Goal: Task Accomplishment & Management: Manage account settings

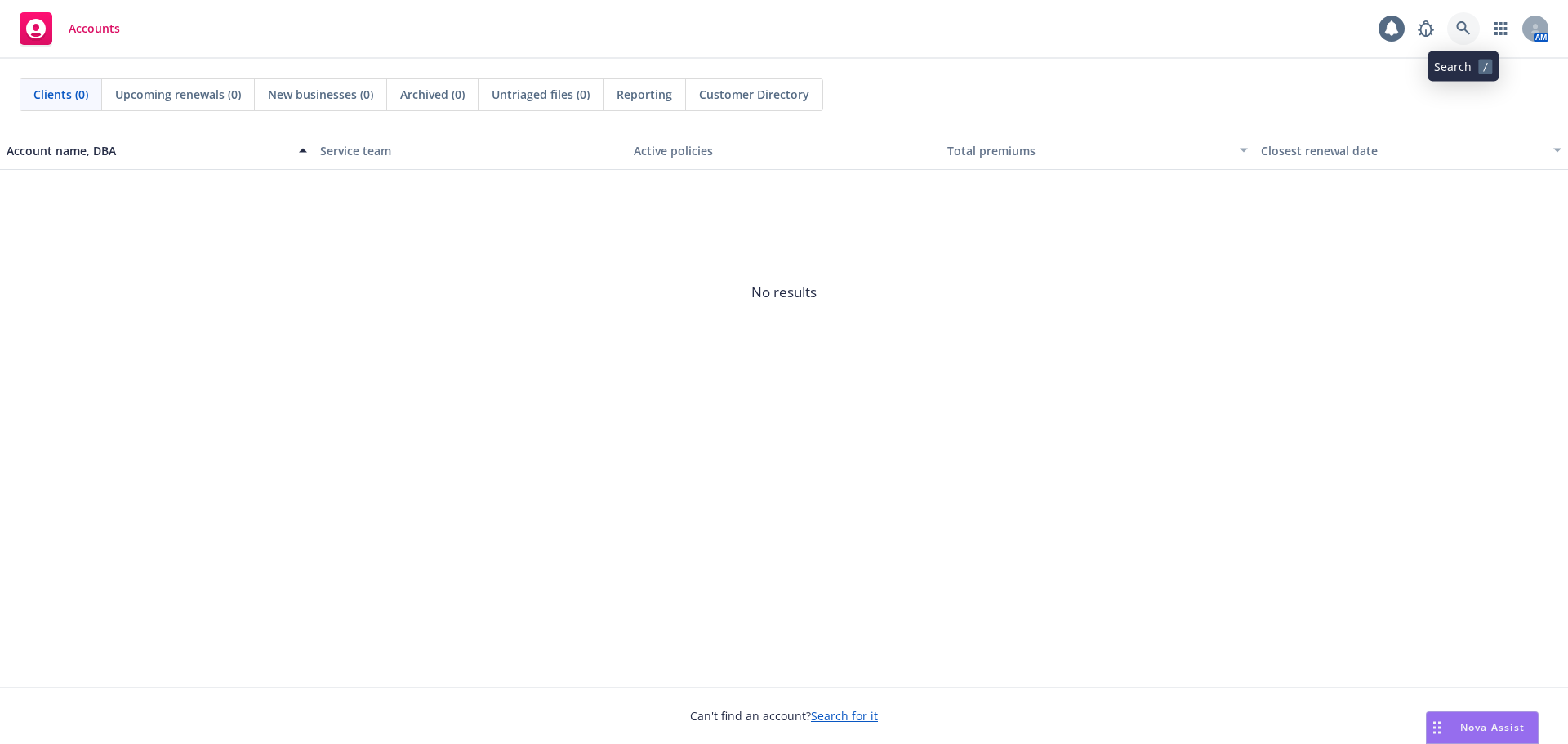
click at [1463, 18] on link at bounding box center [1463, 28] width 33 height 33
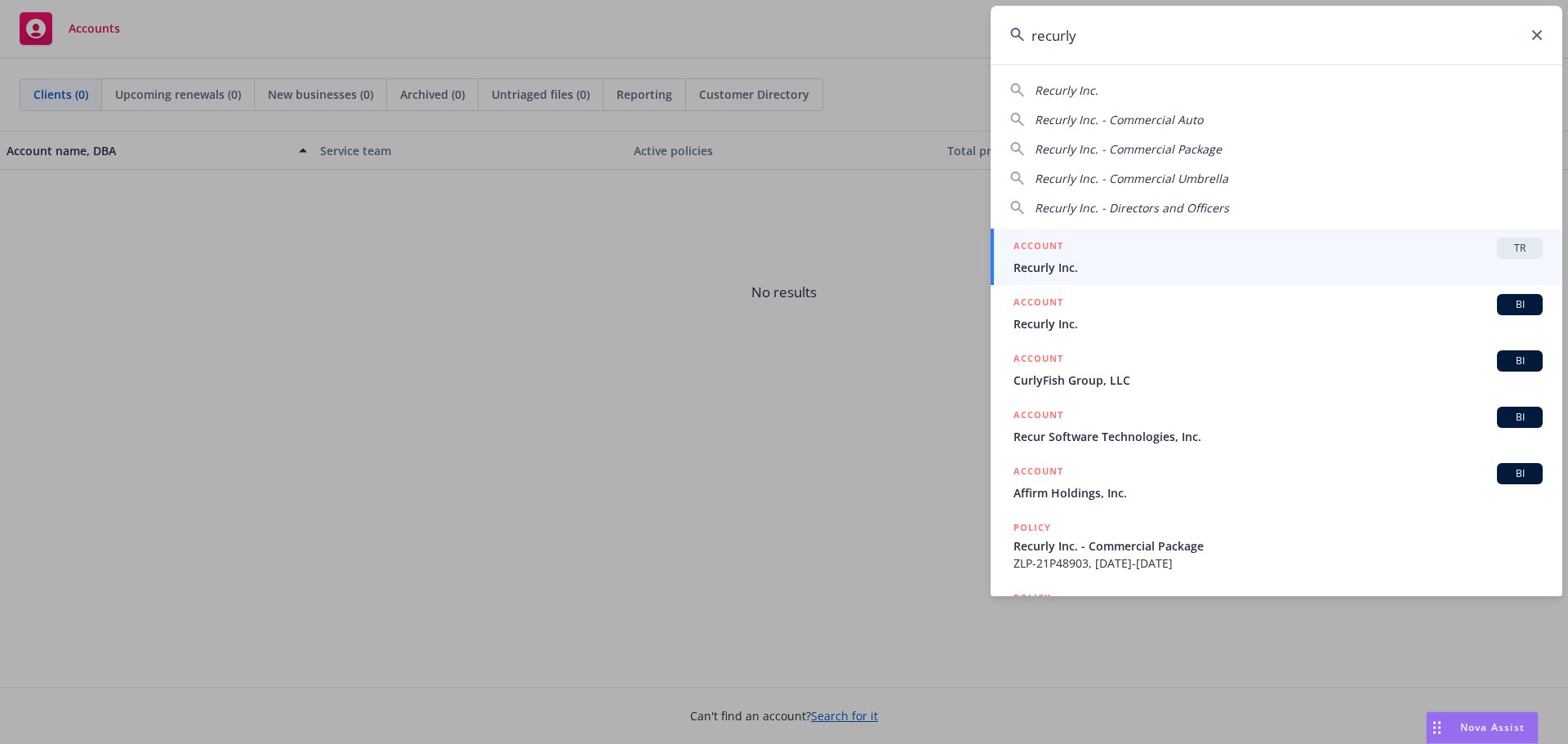
type input "recurly"
click at [1148, 254] on div "ACCOUNT TR" at bounding box center [1278, 247] width 530 height 21
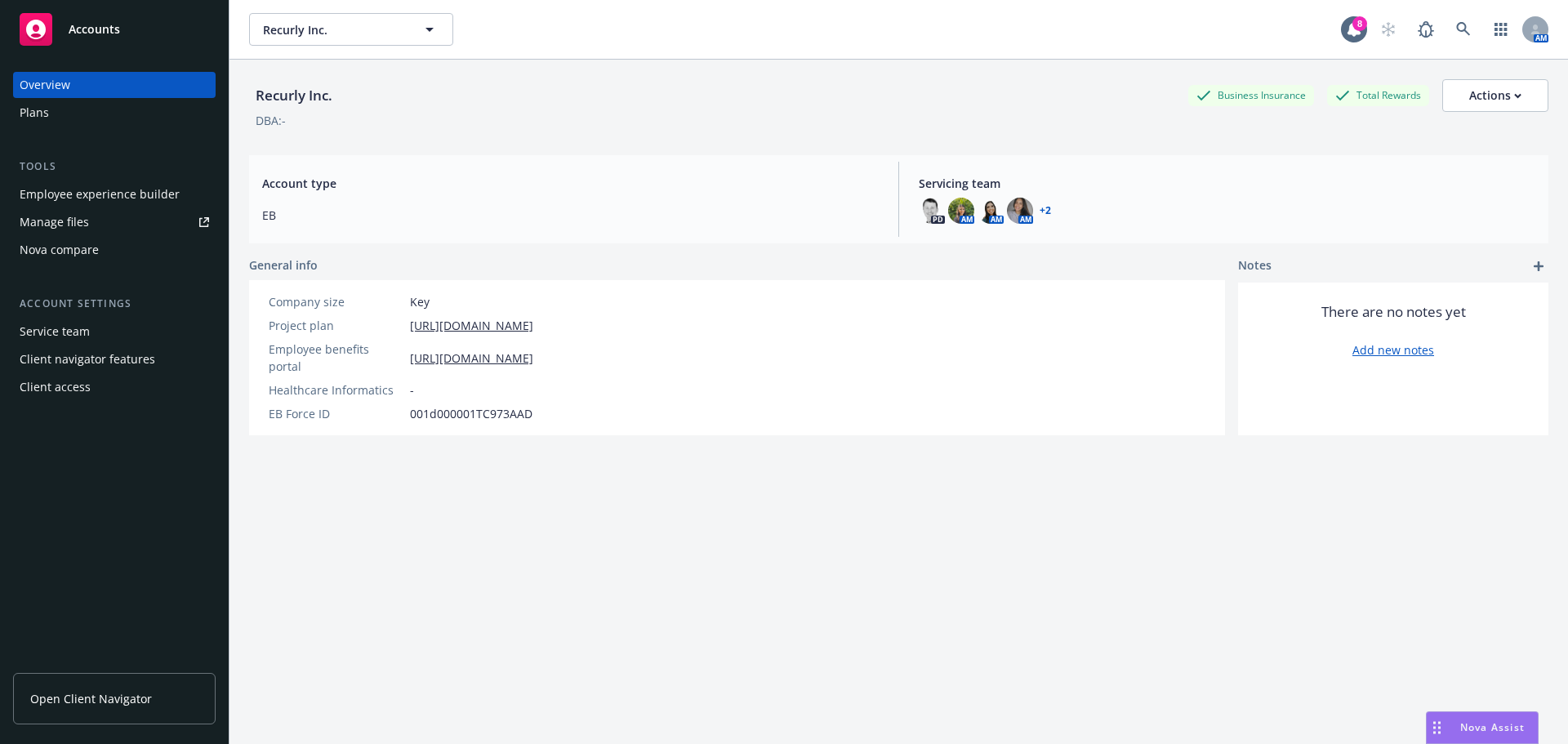
click at [133, 193] on div "Employee experience builder" at bounding box center [100, 194] width 160 height 26
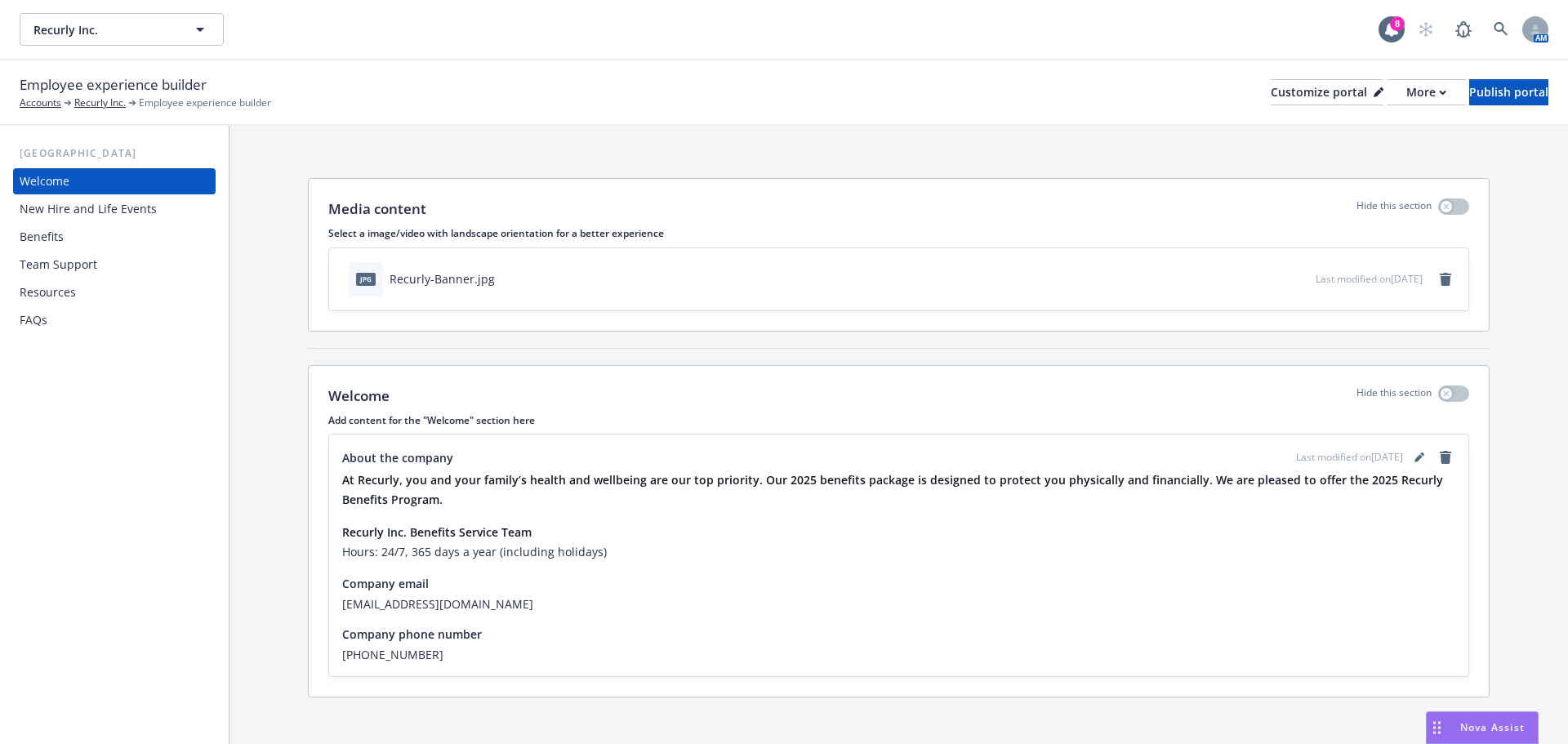
click at [114, 245] on div "Benefits" at bounding box center [115, 236] width 190 height 26
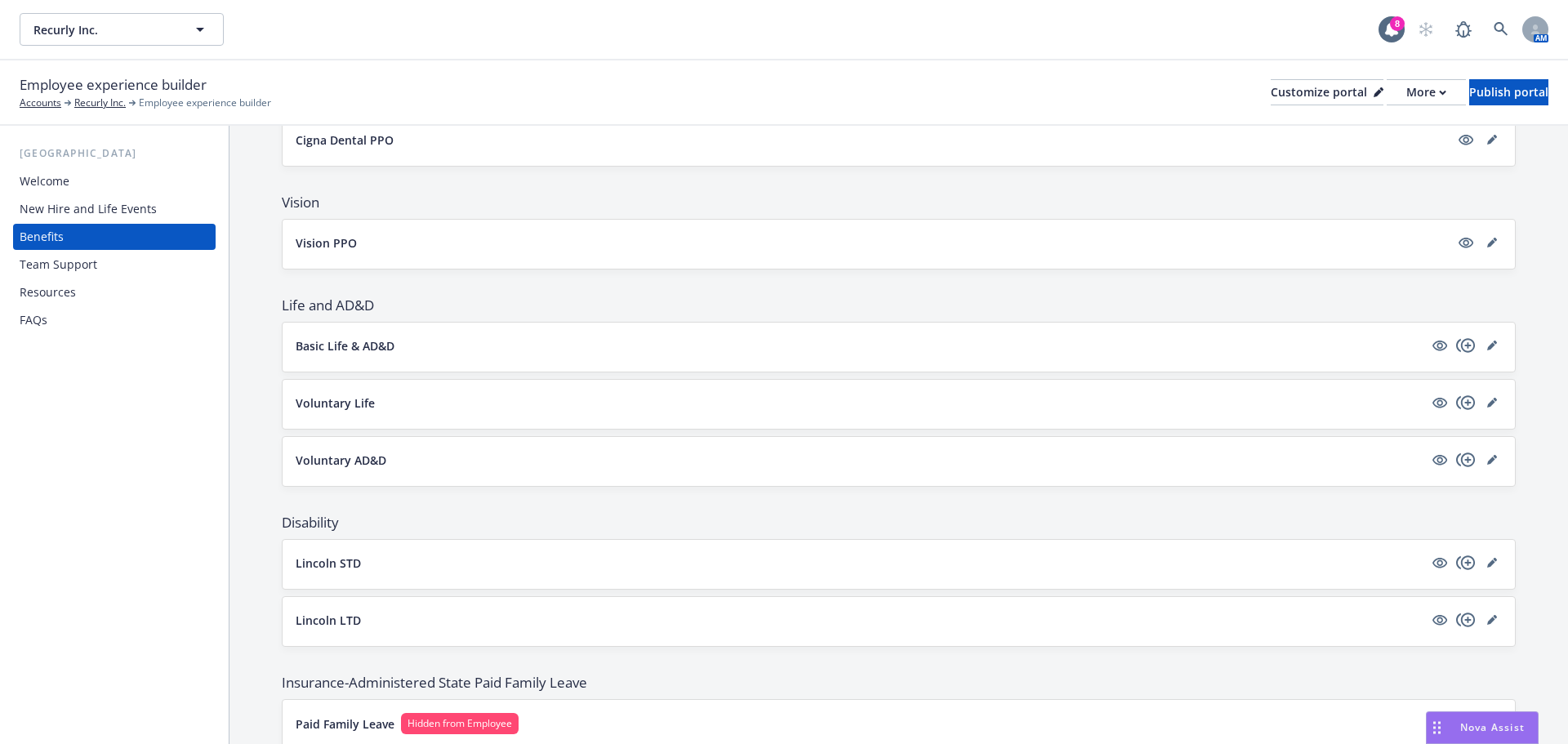
scroll to position [653, 0]
drag, startPoint x: 1482, startPoint y: 342, endPoint x: 1470, endPoint y: 344, distance: 12.2
click at [1487, 342] on icon "editPencil" at bounding box center [1492, 345] width 10 height 10
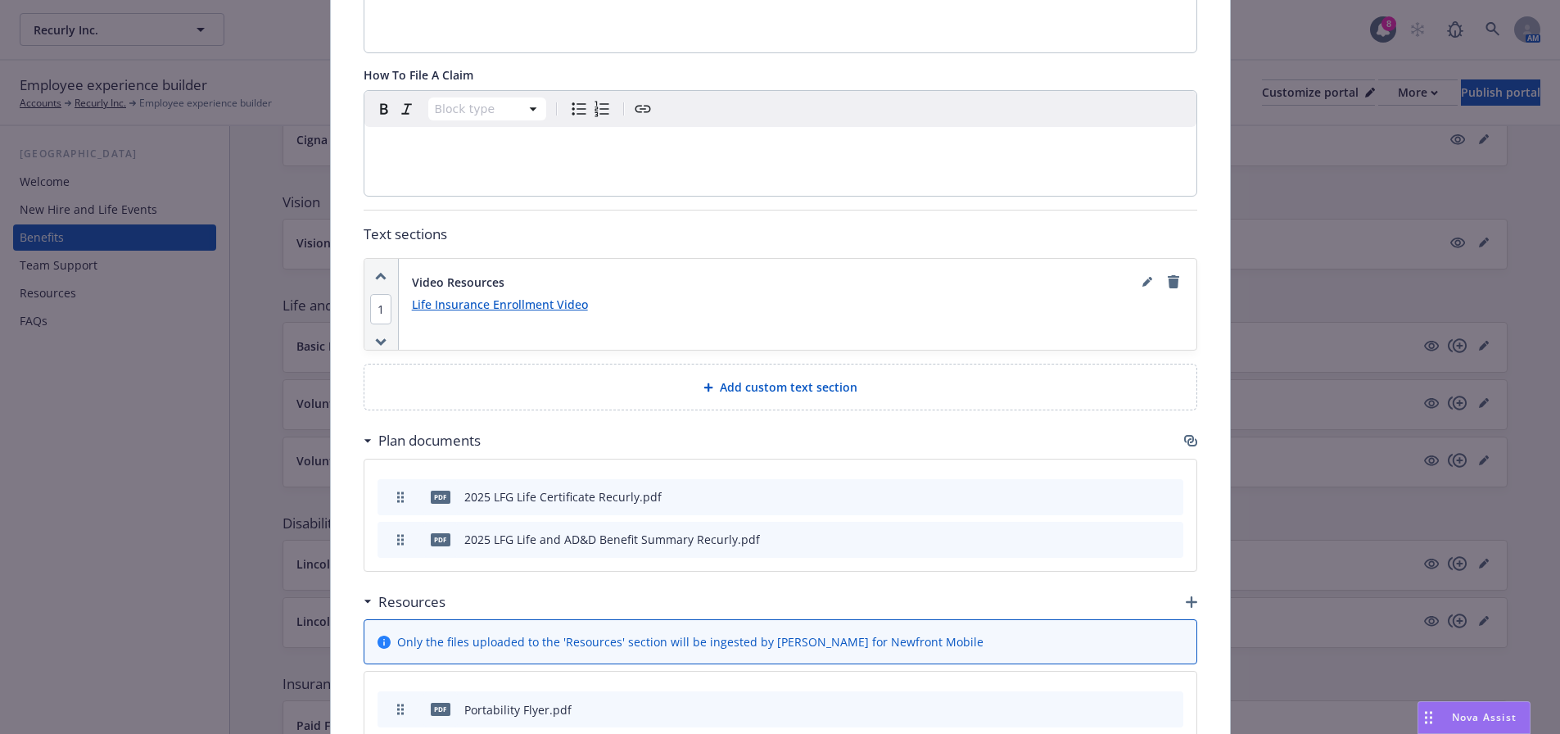
scroll to position [622, 0]
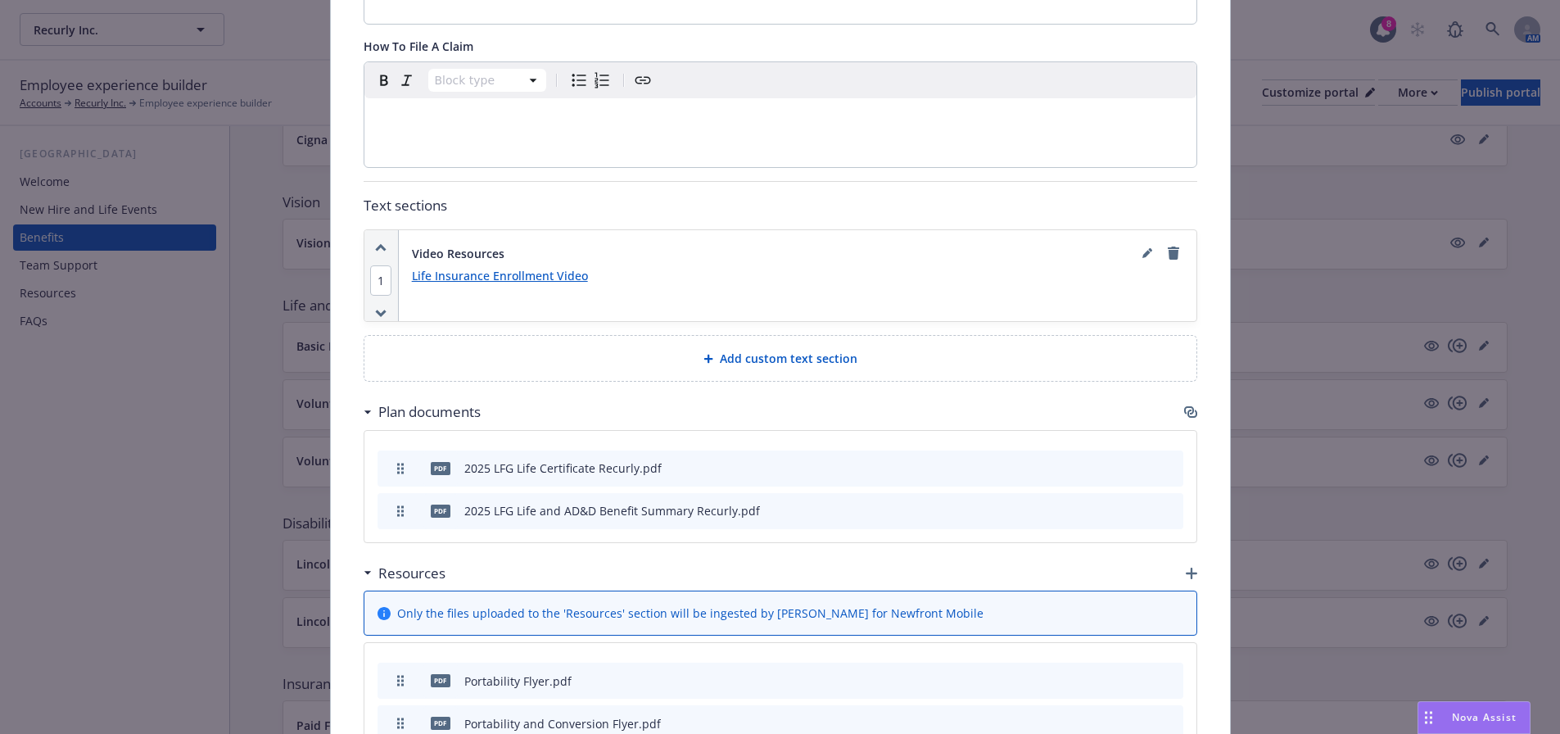
click at [349, 290] on div "Fields that are left empty won't be displayed to the client Custom carrier cont…" at bounding box center [780, 208] width 899 height 1461
drag, startPoint x: 373, startPoint y: 231, endPoint x: 336, endPoint y: 314, distance: 90.5
click at [336, 314] on div "Fields that are left empty won't be displayed to the client Custom carrier cont…" at bounding box center [780, 208] width 899 height 1461
click at [351, 316] on div "Fields that are left empty won't be displayed to the client Custom carrier cont…" at bounding box center [780, 208] width 899 height 1461
drag, startPoint x: 524, startPoint y: 236, endPoint x: 357, endPoint y: 467, distance: 284.9
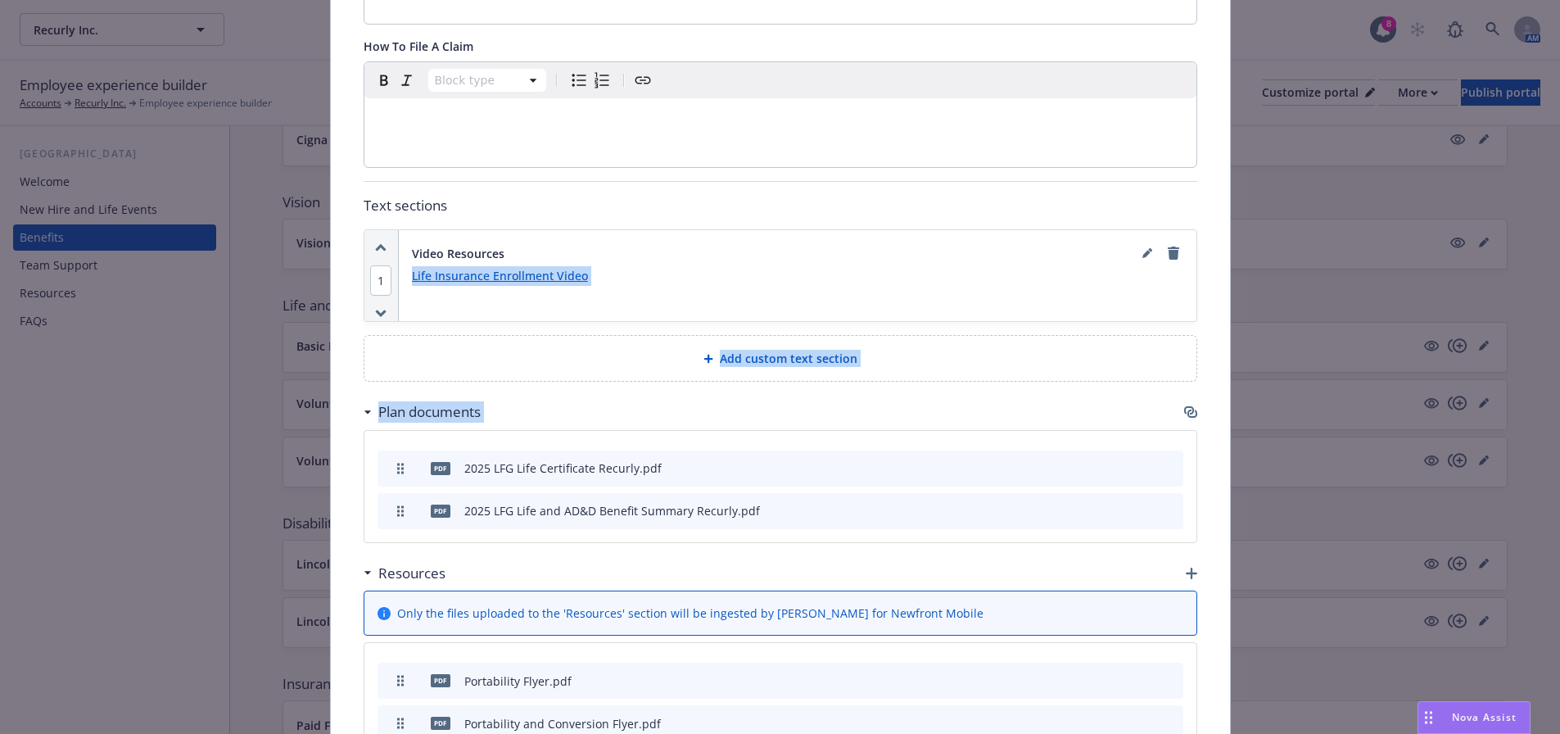
click at [364, 467] on div "Fields that are left empty won't be displayed to the client Custom carrier cont…" at bounding box center [780, 208] width 833 height 1383
click at [345, 341] on div "Fields that are left empty won't be displayed to the client Custom carrier cont…" at bounding box center [780, 208] width 899 height 1461
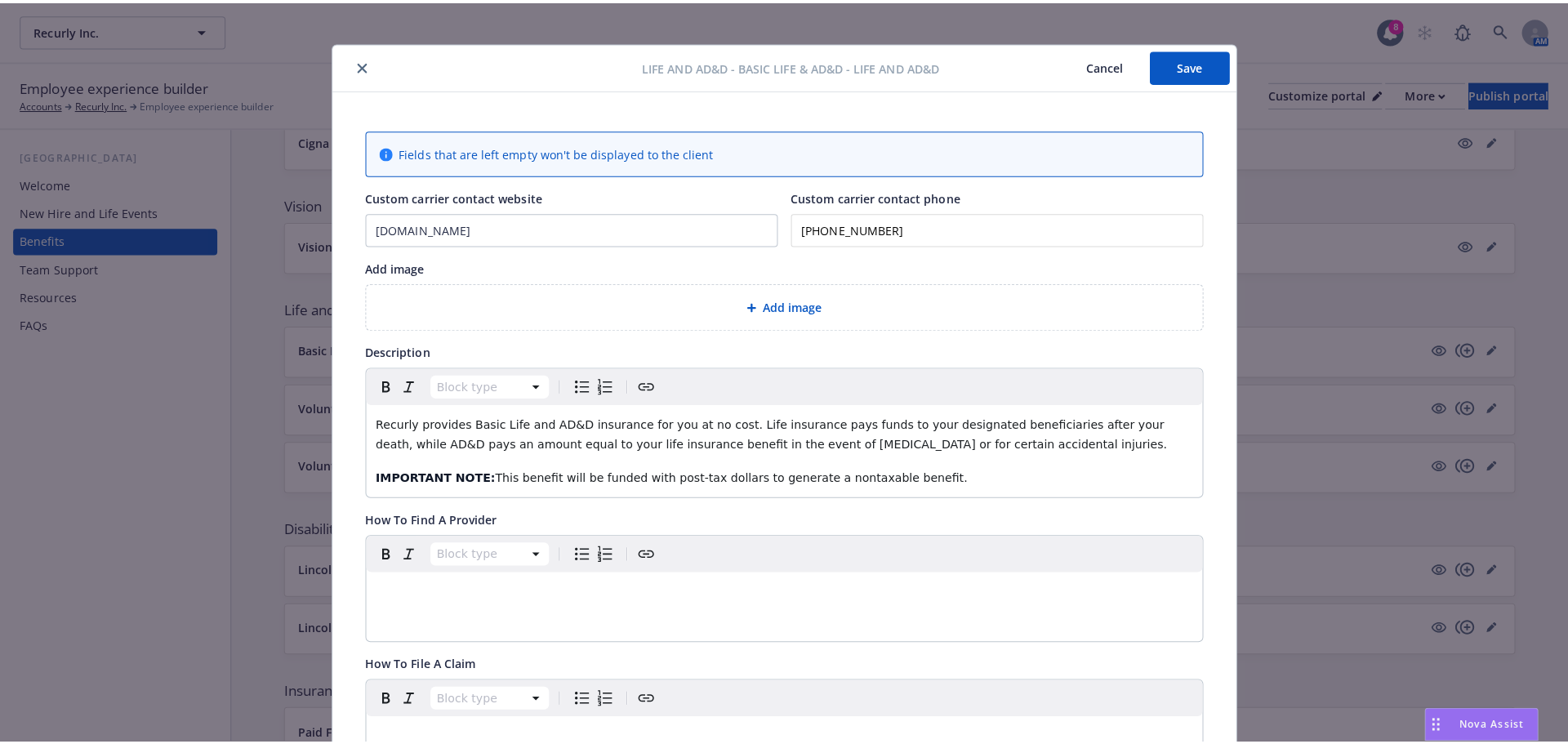
scroll to position [0, 0]
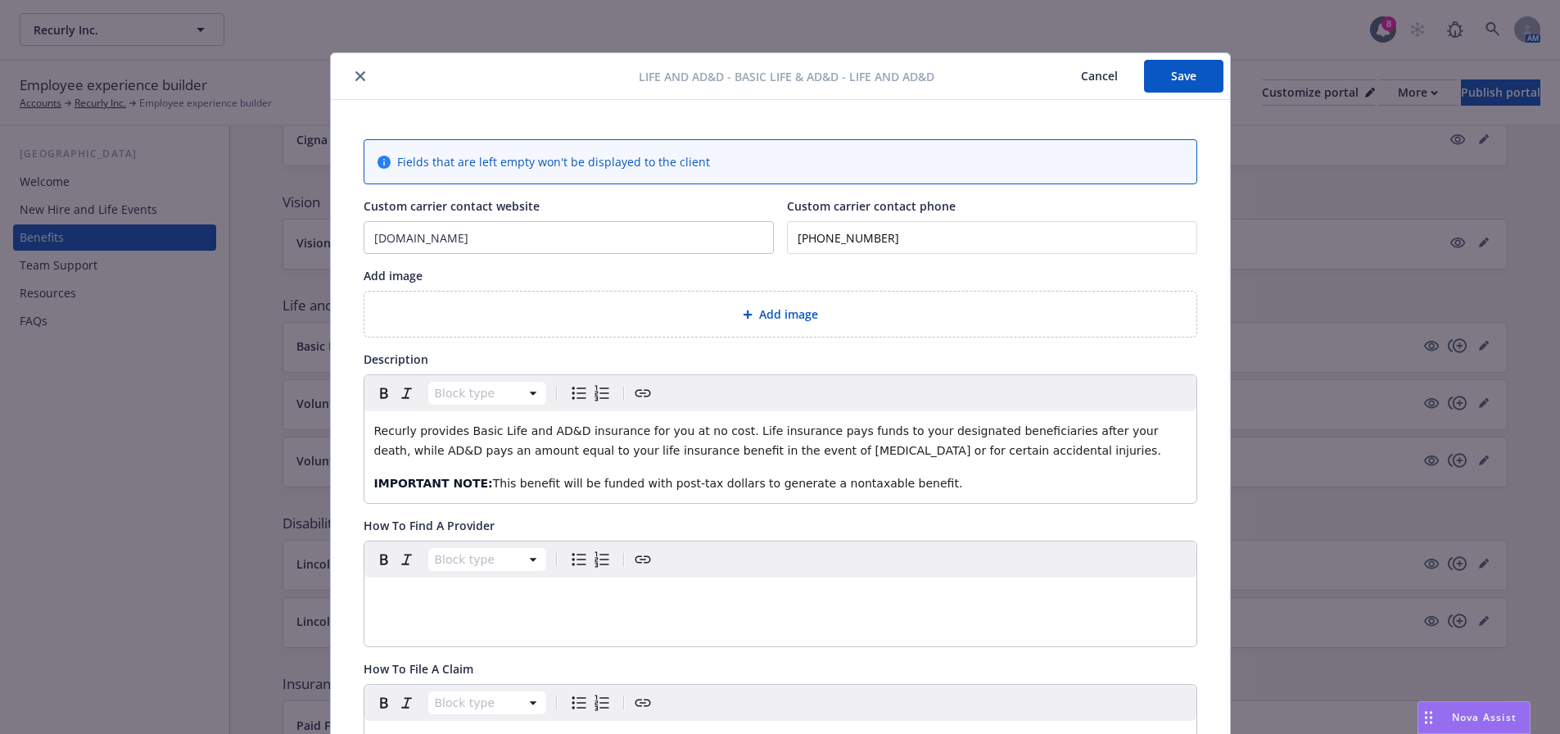
click at [354, 66] on button "close" at bounding box center [360, 76] width 20 height 20
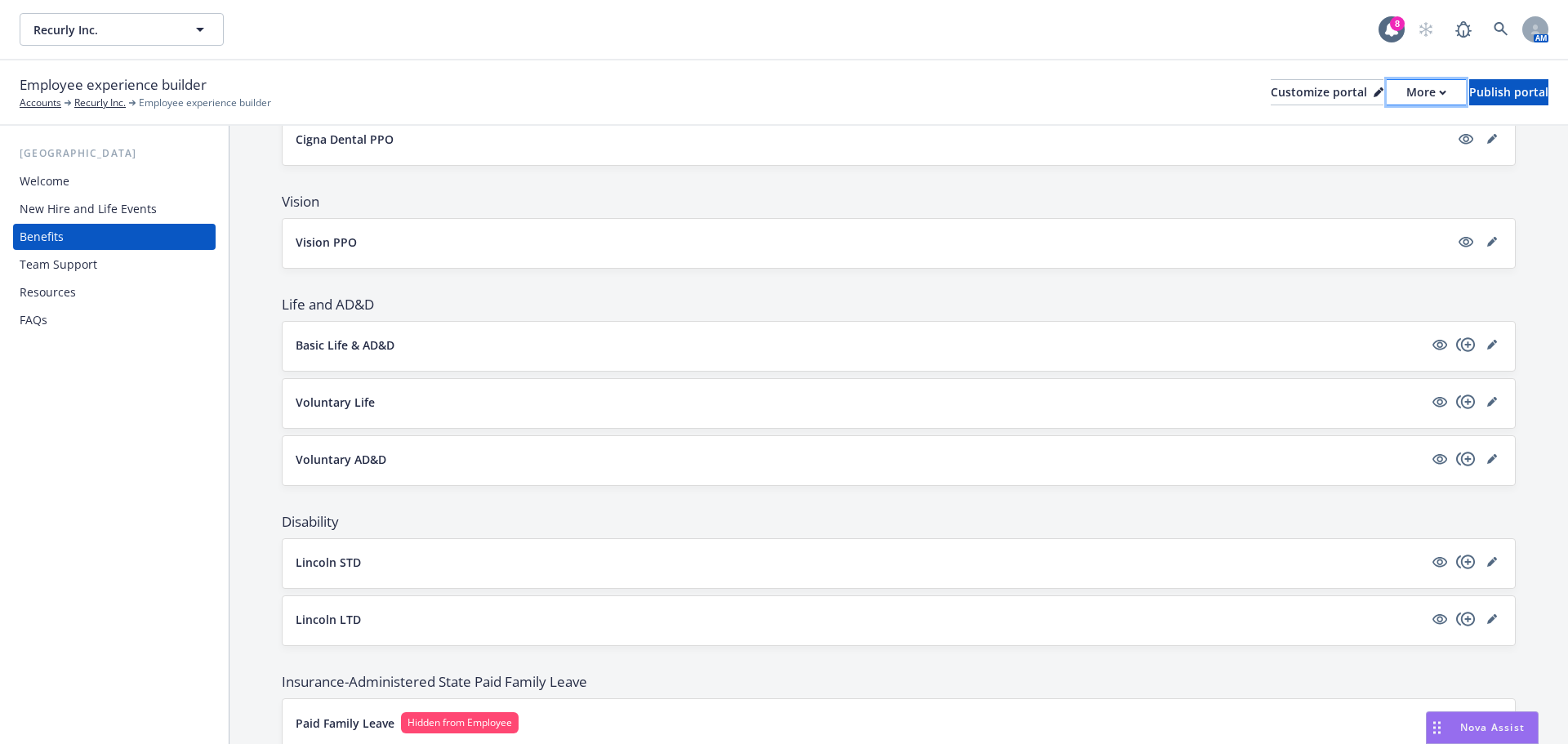
click at [1406, 96] on div "More" at bounding box center [1426, 92] width 40 height 25
click at [1381, 130] on link "Copy preview link" at bounding box center [1339, 129] width 149 height 33
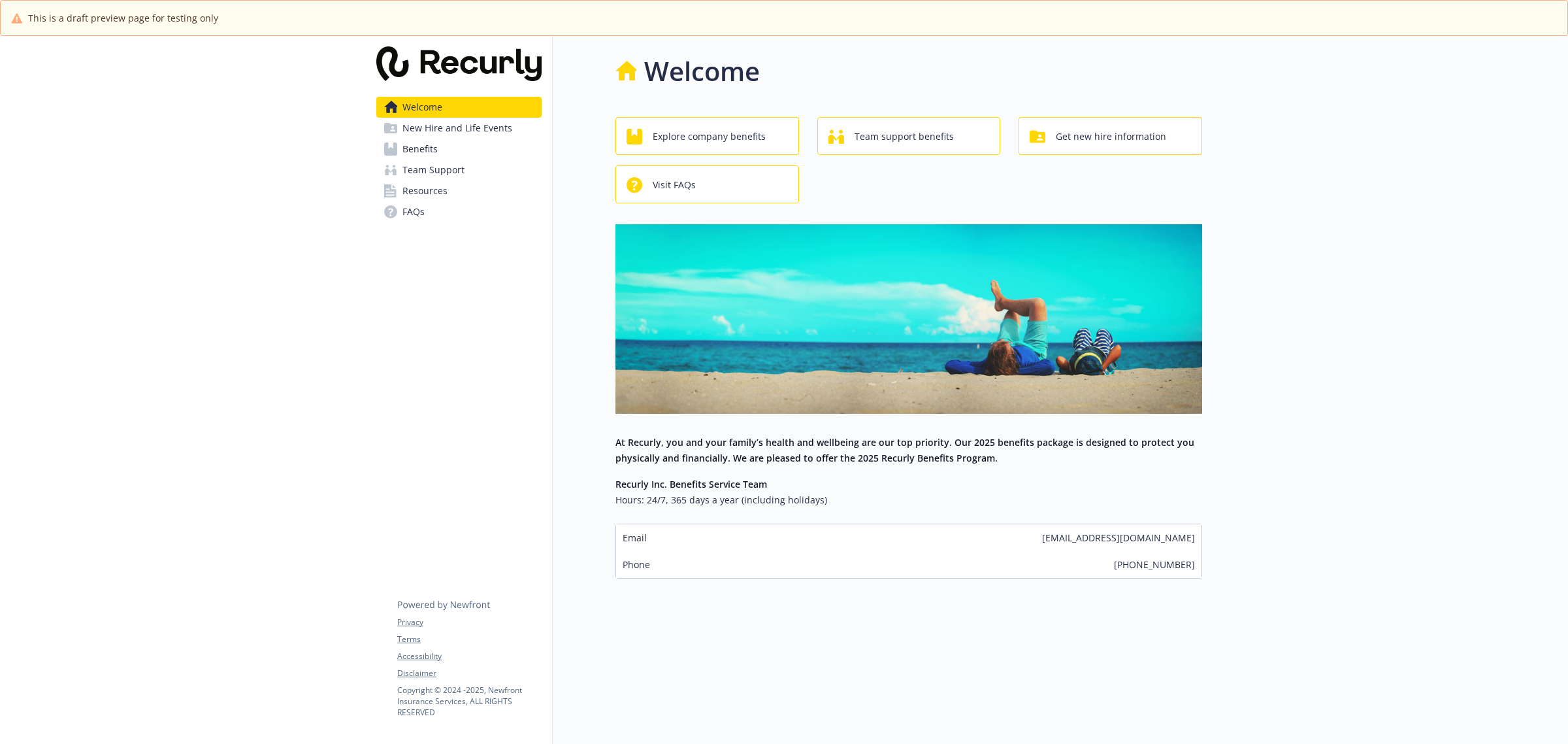
click at [456, 142] on link "Benefits" at bounding box center [459, 149] width 165 height 21
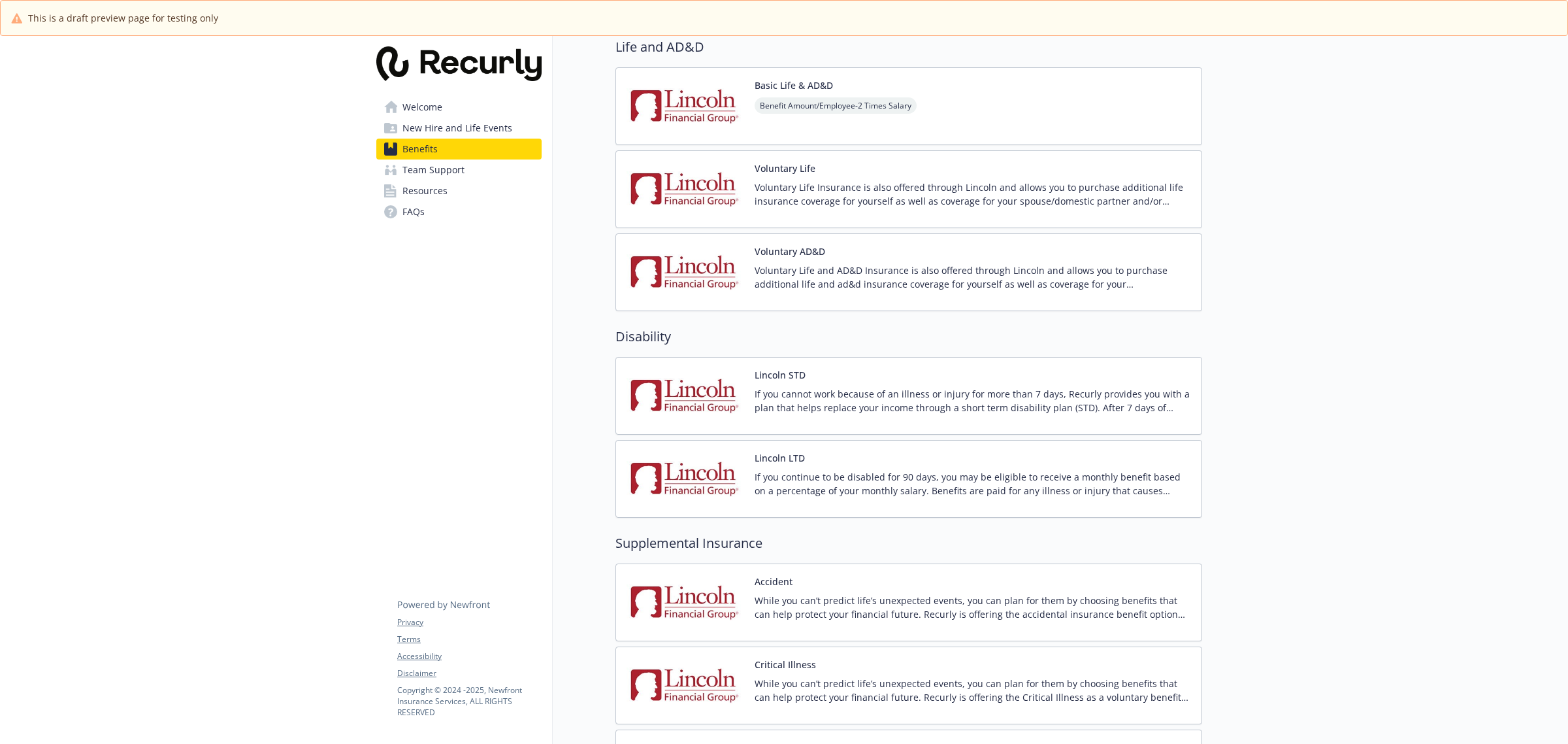
click at [708, 106] on img at bounding box center [685, 106] width 117 height 56
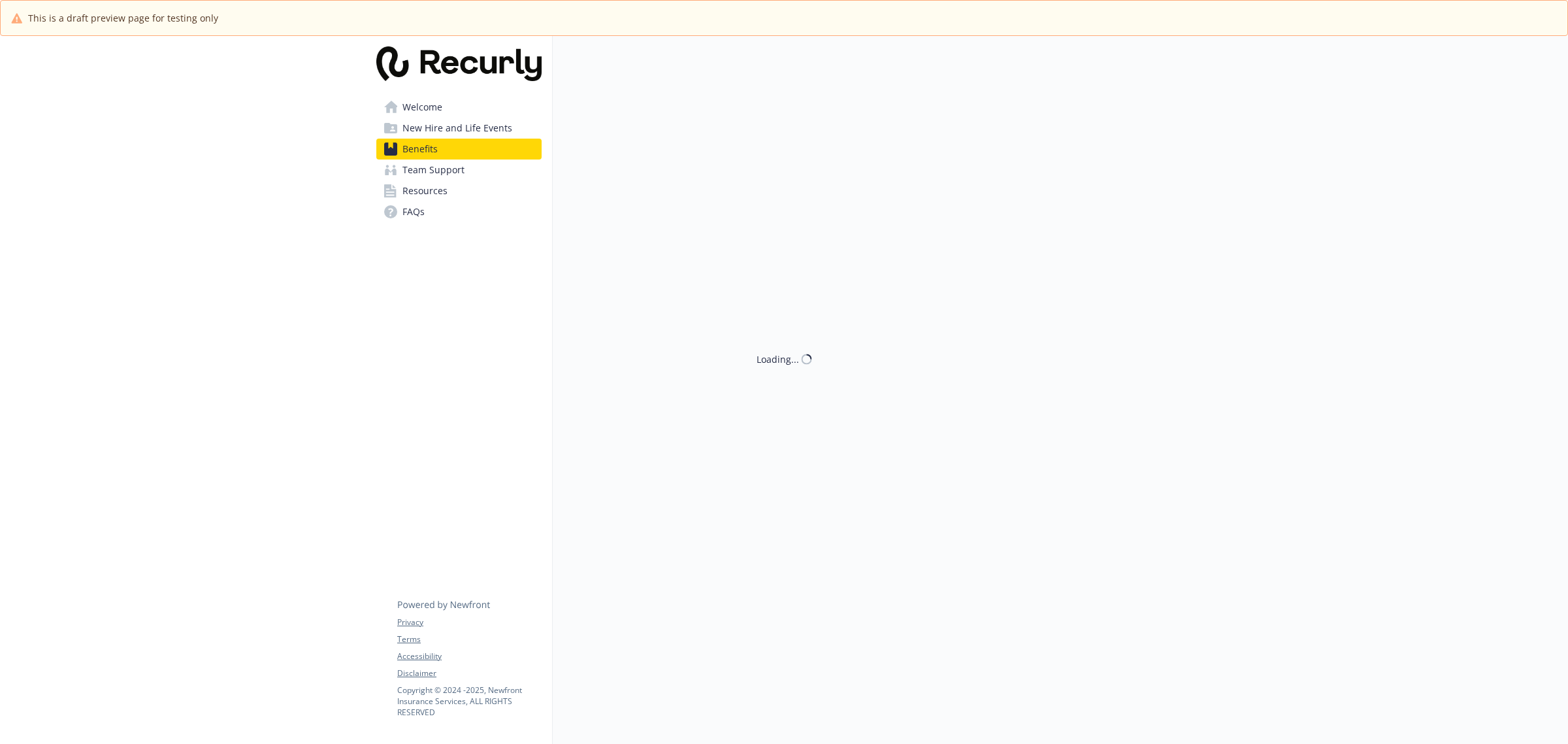
scroll to position [899, 0]
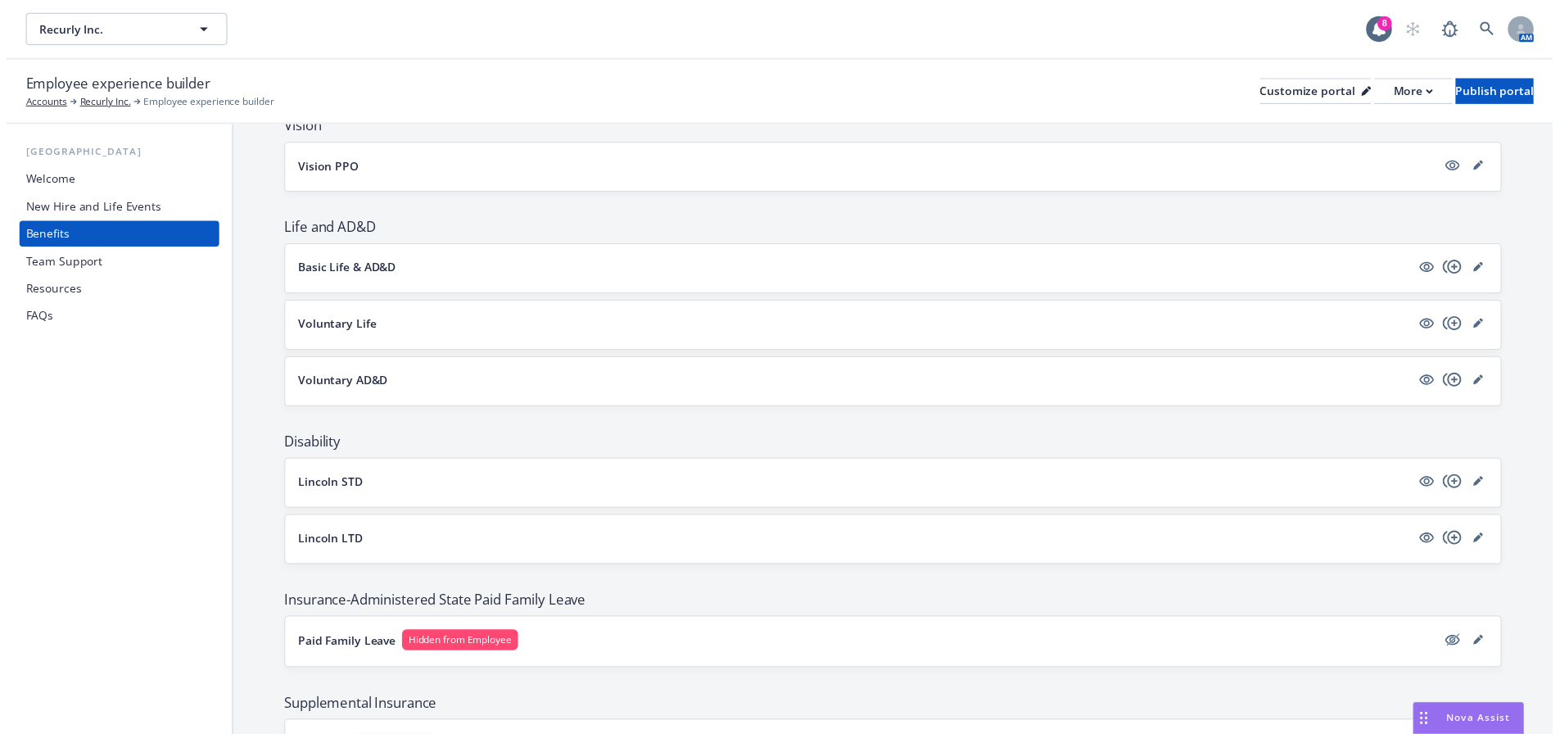
scroll to position [562, 0]
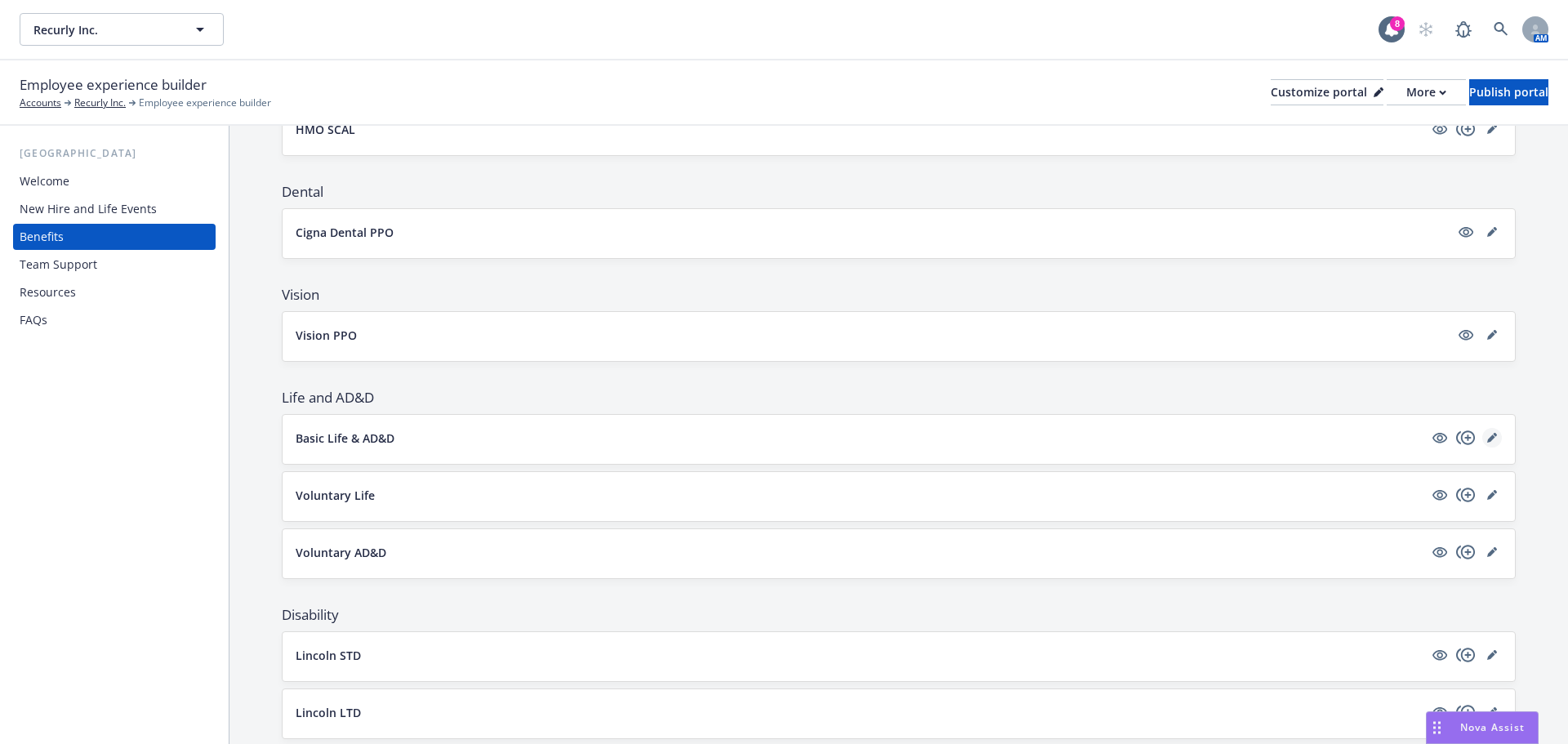
click at [1487, 434] on icon "editPencil" at bounding box center [1492, 438] width 10 height 10
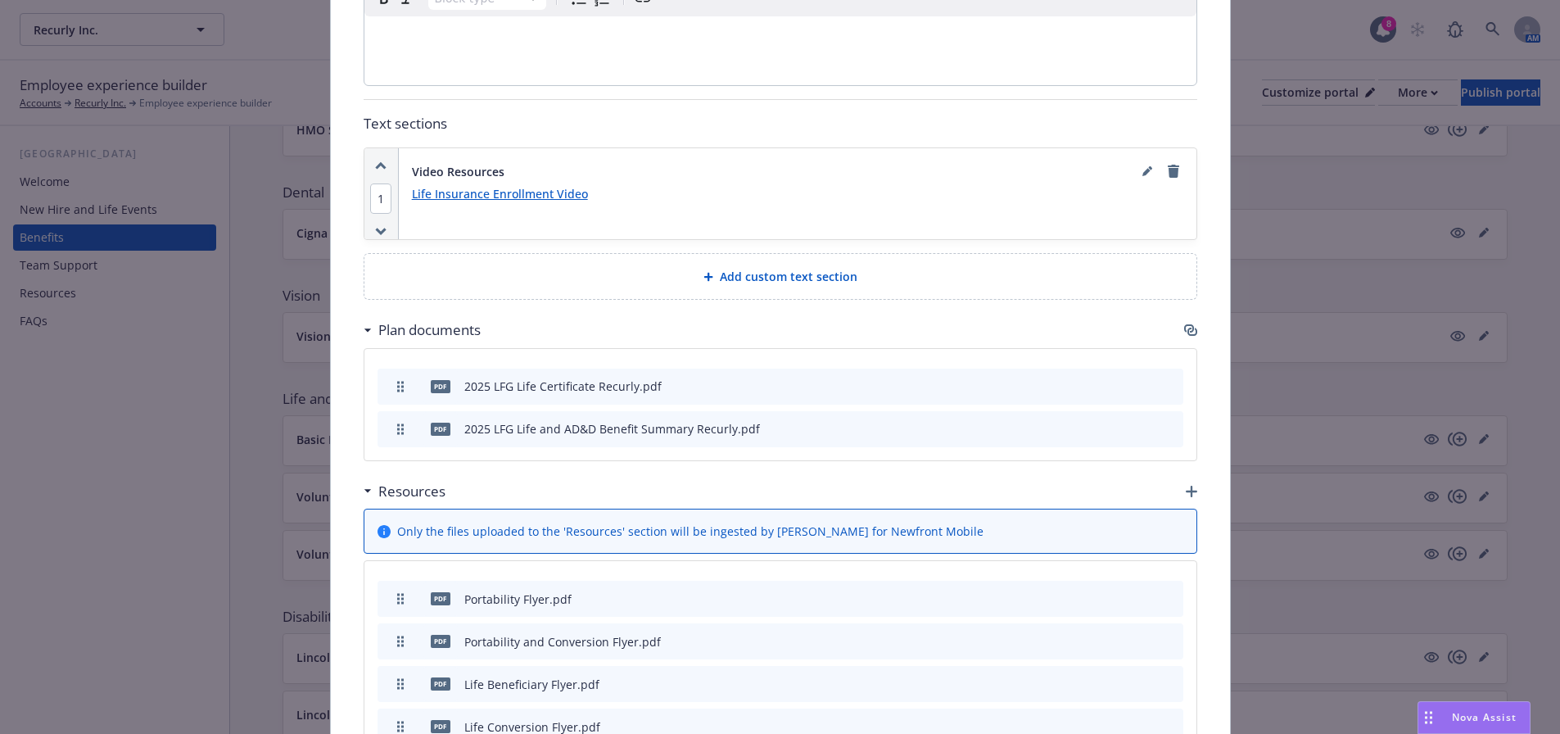
scroll to position [881, 0]
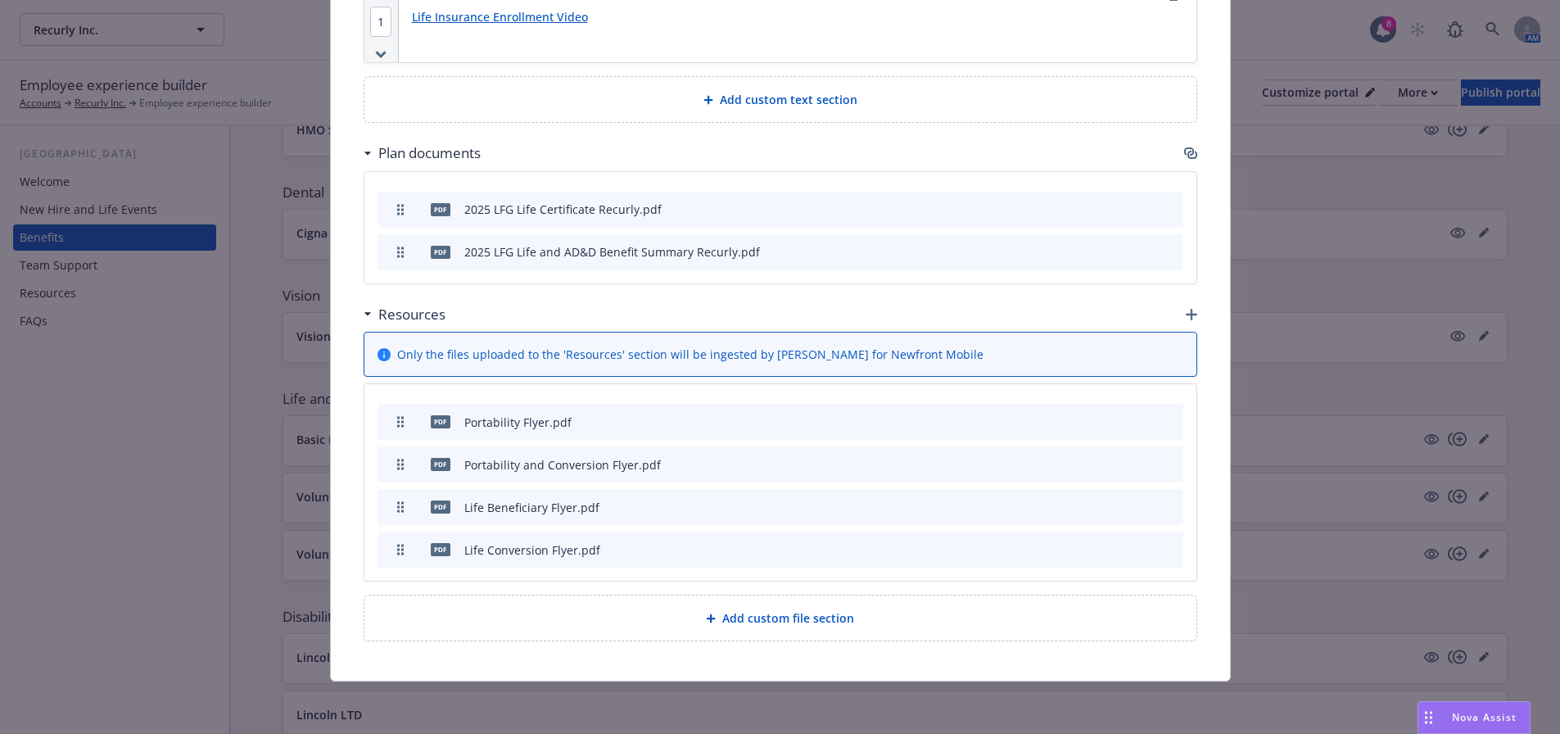
click at [815, 625] on span "Add custom file section" at bounding box center [788, 617] width 132 height 17
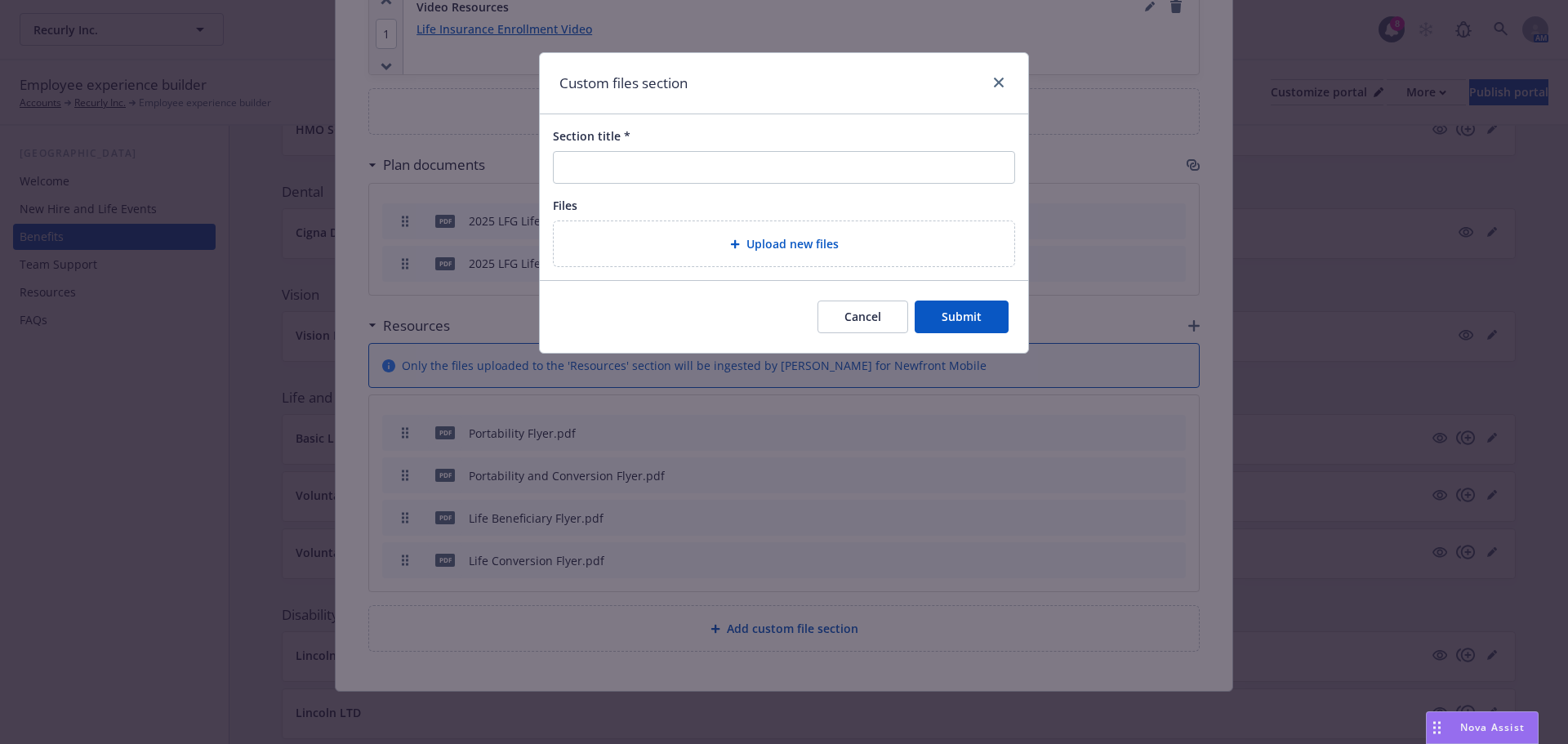
click at [880, 326] on button "Cancel" at bounding box center [863, 316] width 91 height 33
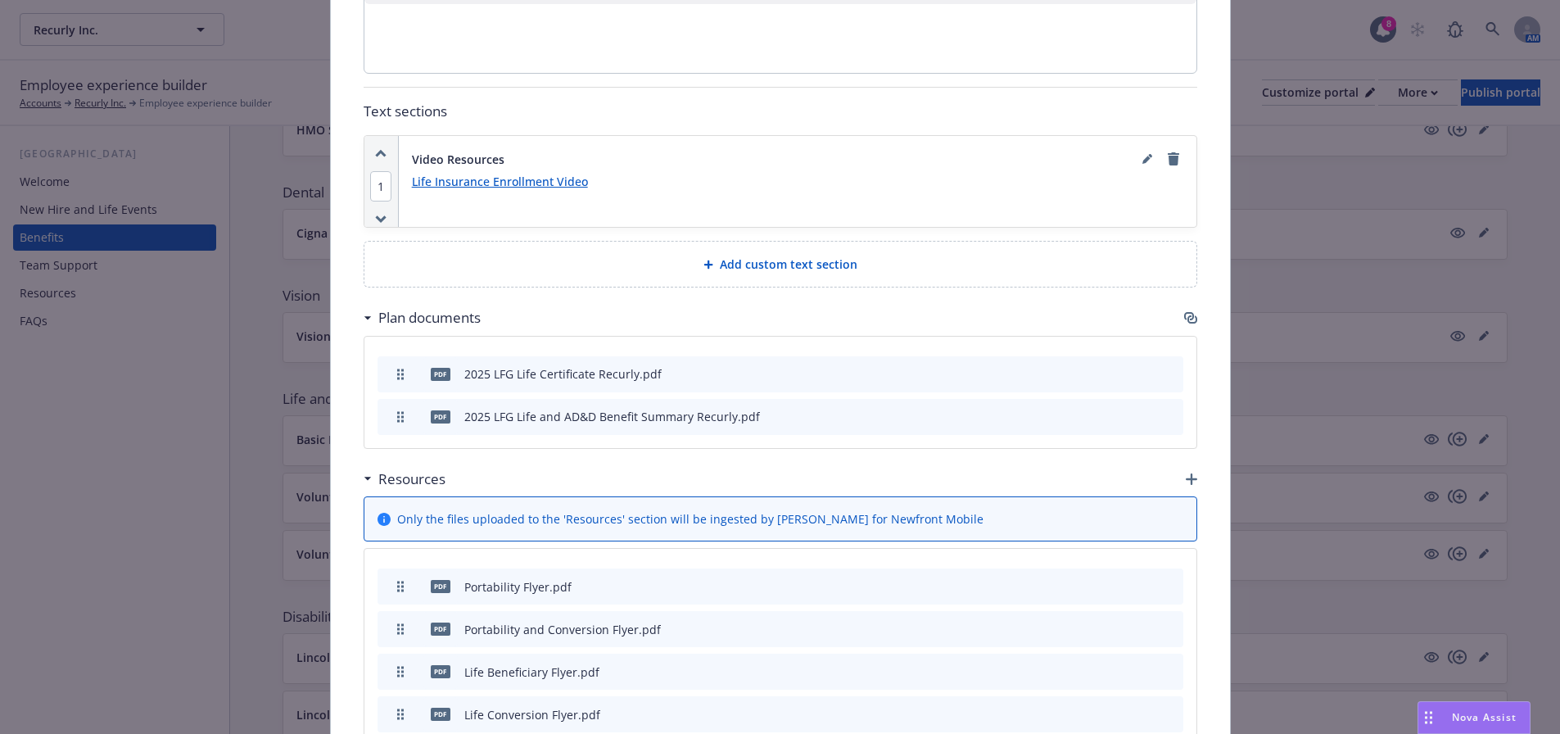
scroll to position [705, 0]
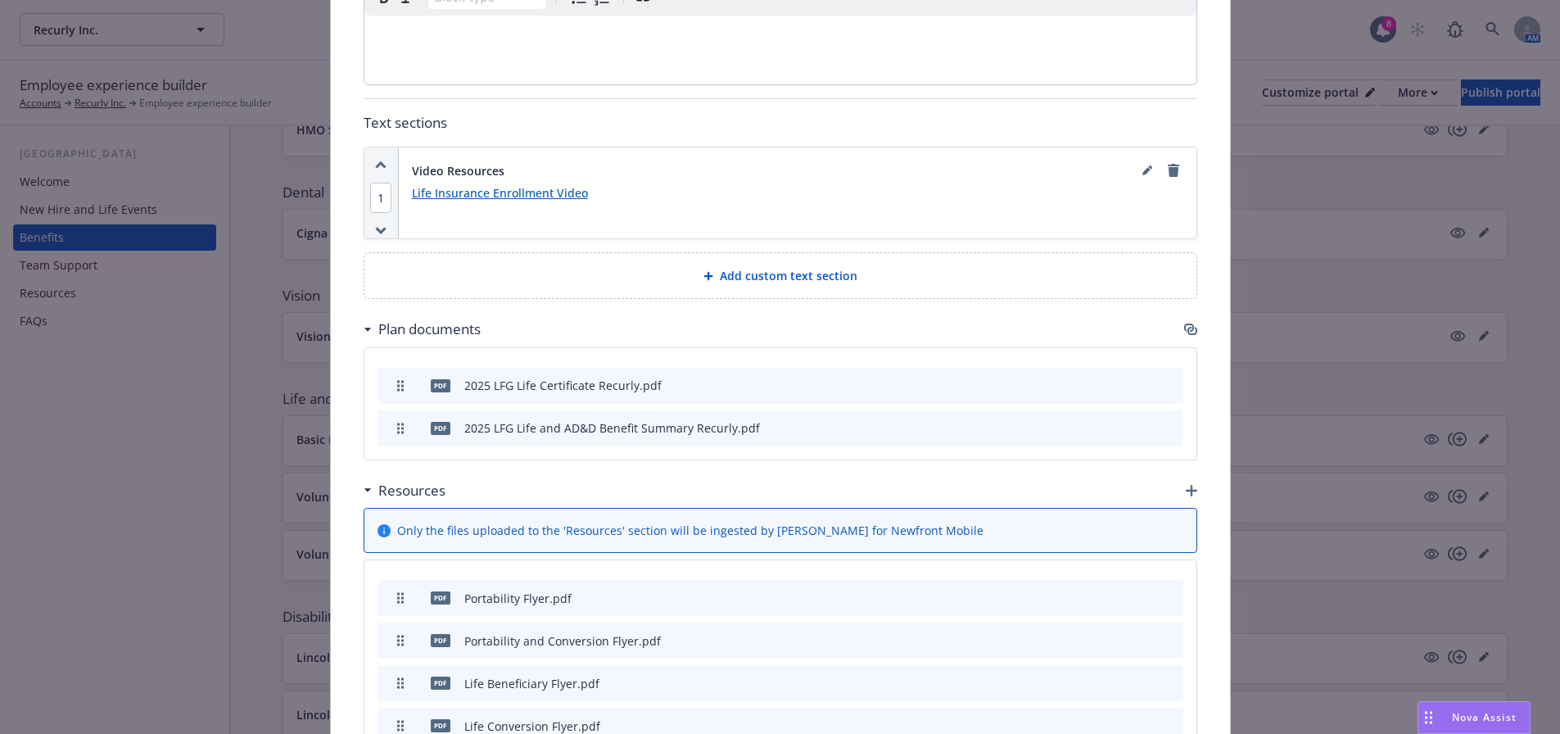
click at [1185, 491] on icon "button" at bounding box center [1190, 490] width 11 height 11
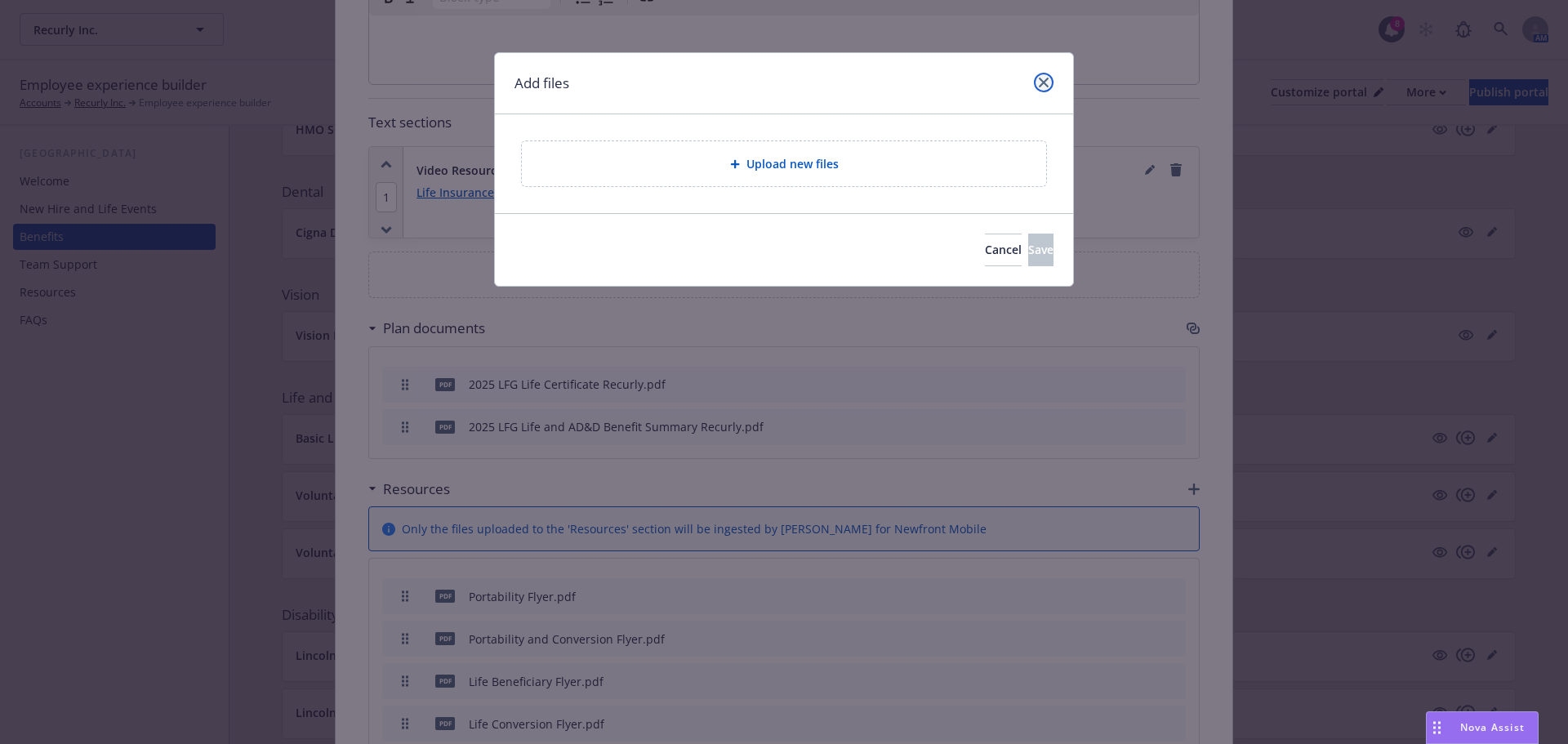
click at [1045, 75] on link "close" at bounding box center [1043, 83] width 20 height 20
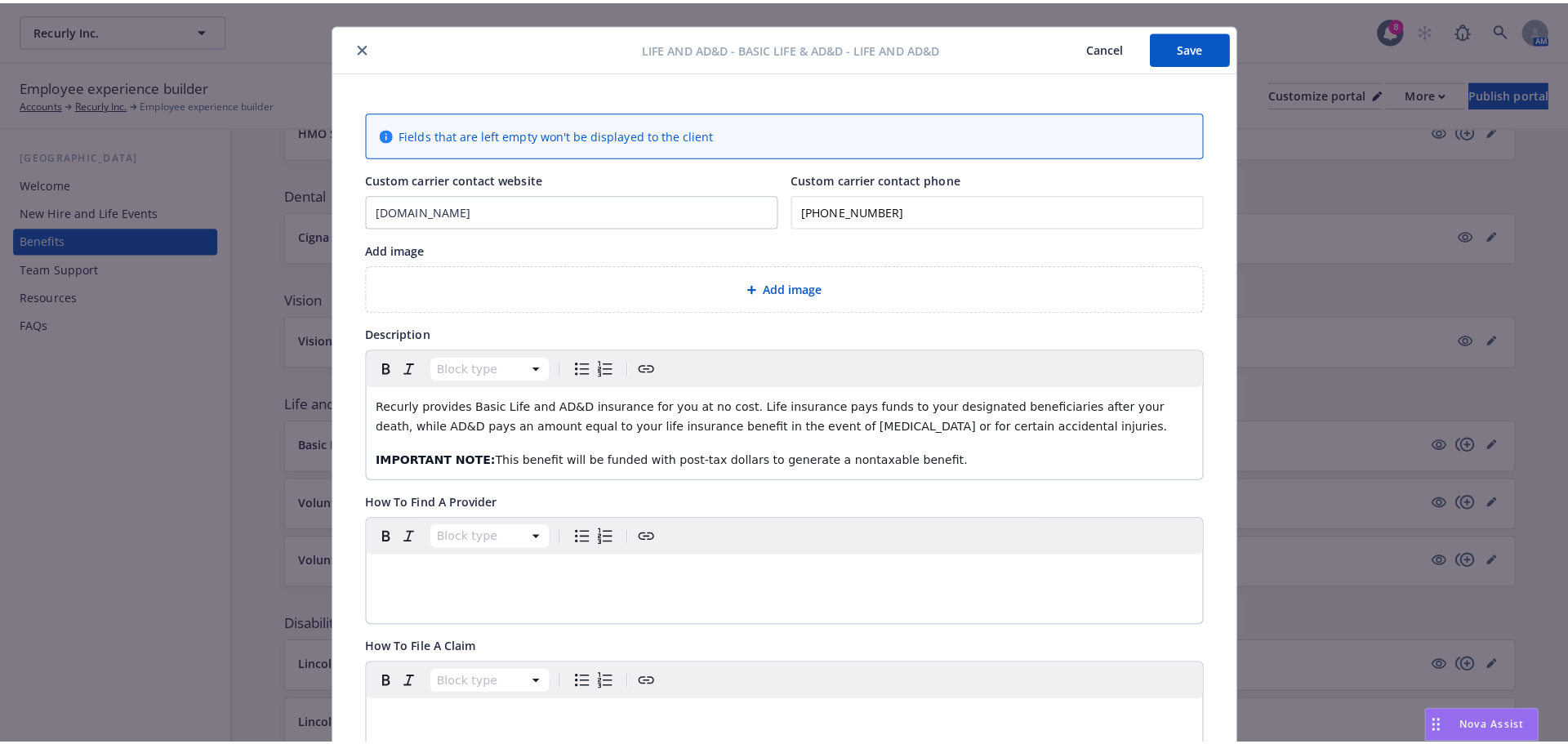
scroll to position [0, 0]
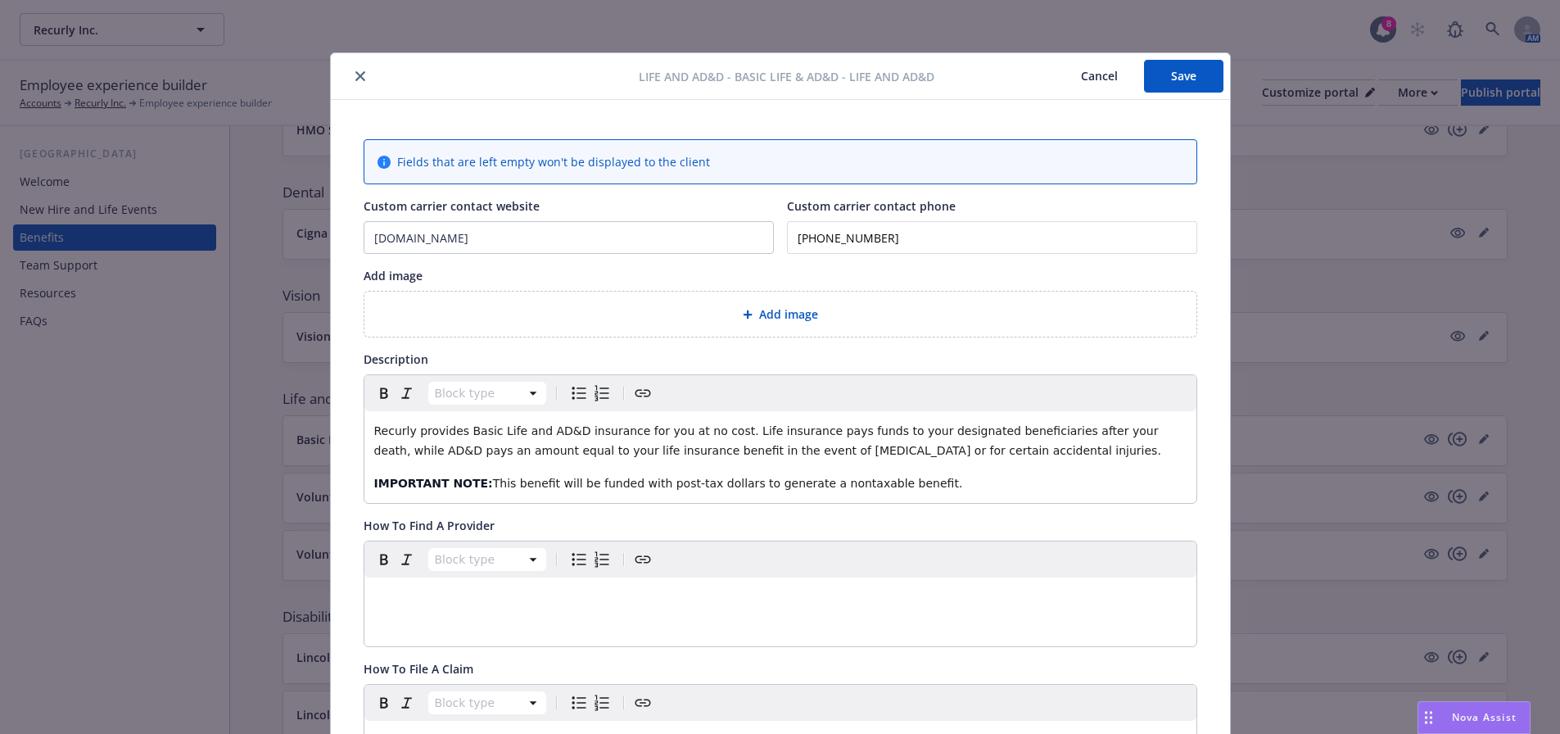
click at [350, 79] on button "close" at bounding box center [360, 76] width 20 height 20
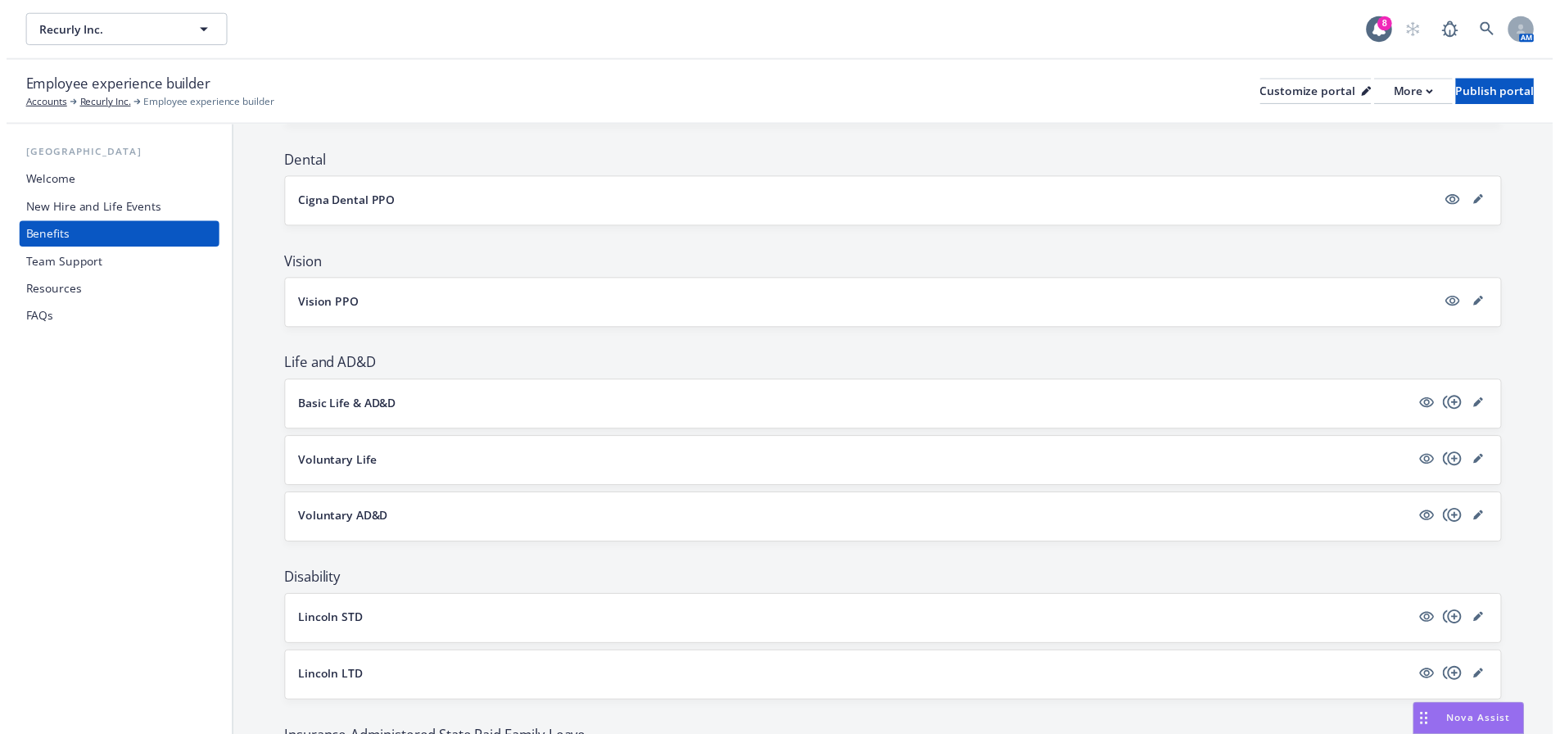
scroll to position [643, 0]
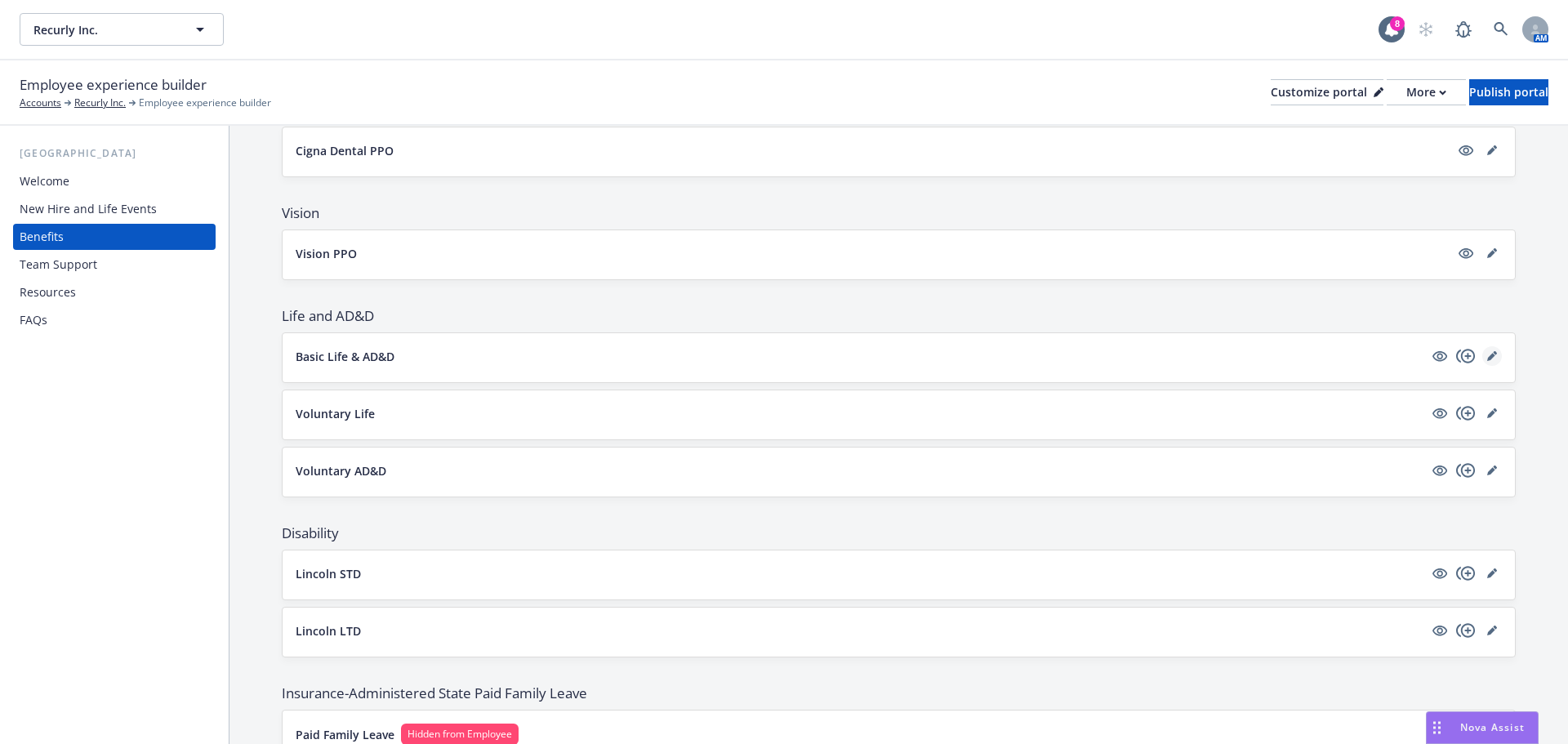
click at [1487, 355] on icon "editPencil" at bounding box center [1491, 357] width 8 height 8
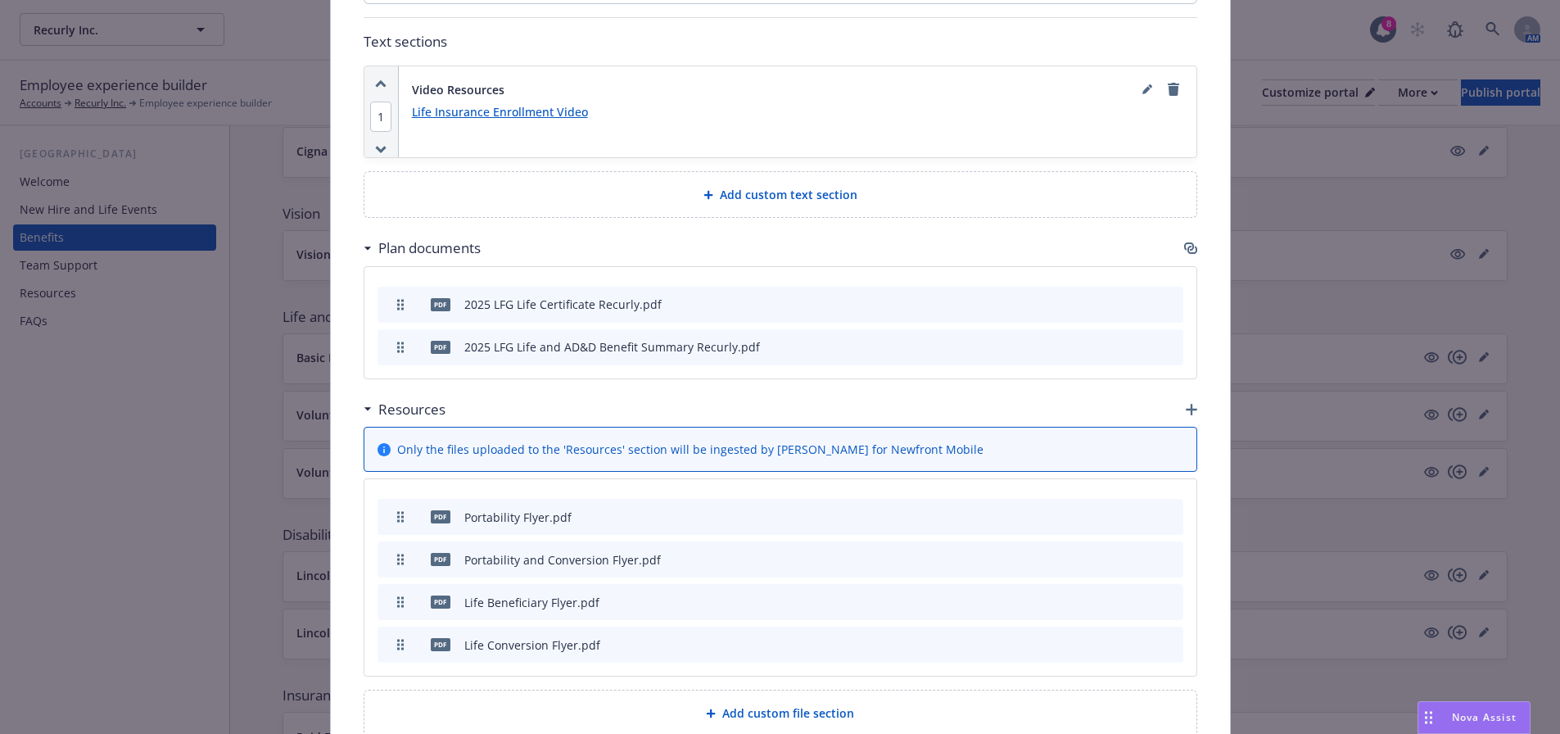
scroll to position [868, 0]
